Goal: Information Seeking & Learning: Learn about a topic

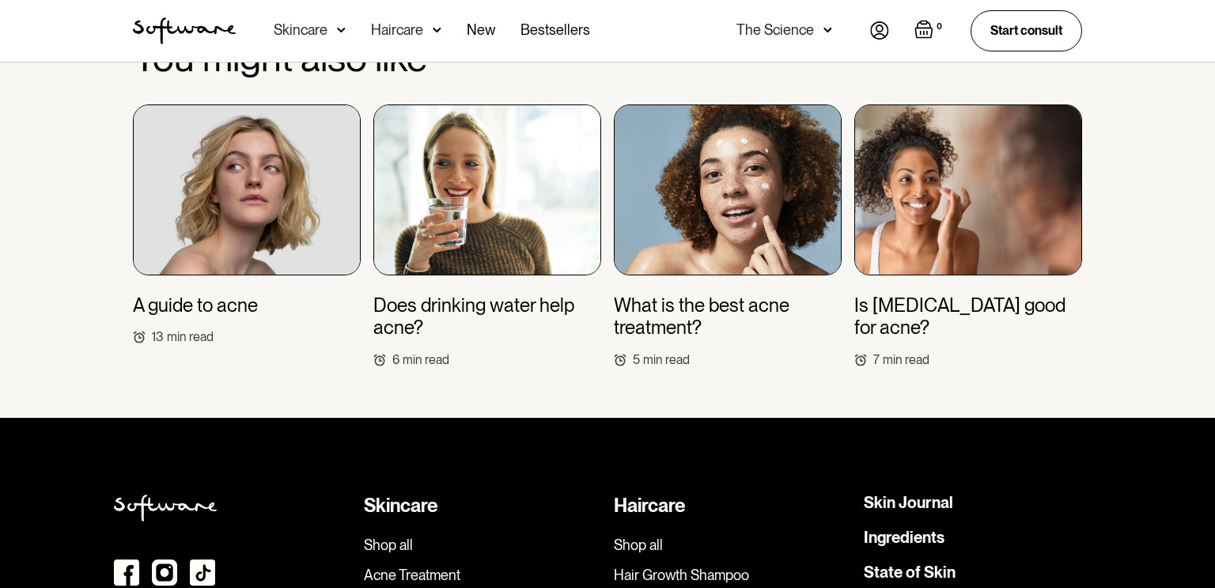
scroll to position [4060, 0]
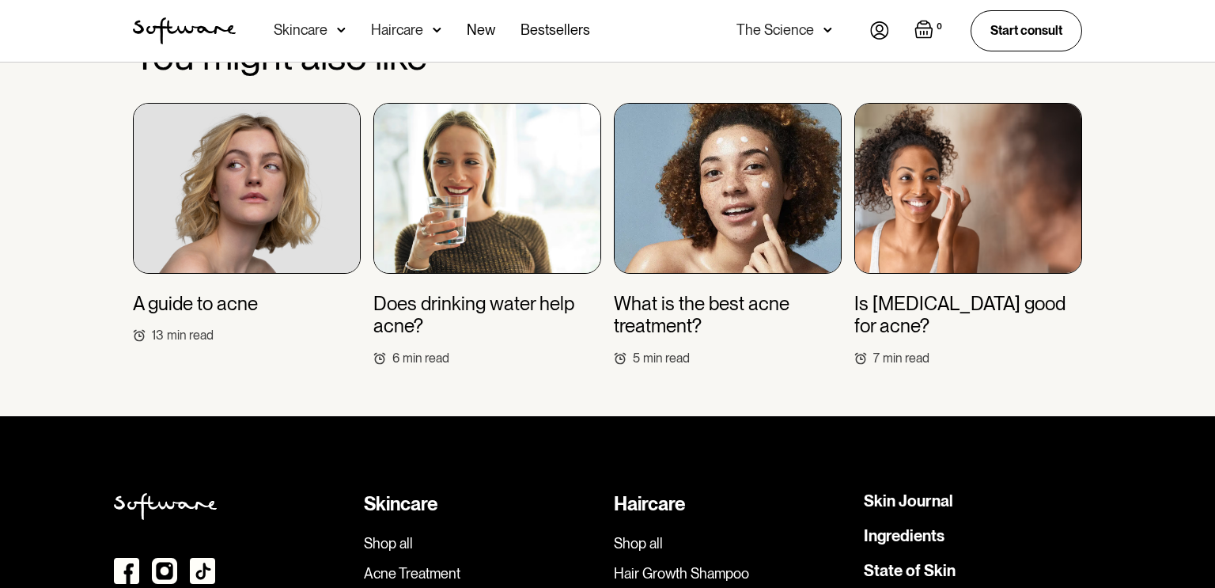
click at [445, 163] on img at bounding box center [487, 188] width 228 height 171
